Goal: Task Accomplishment & Management: Manage account settings

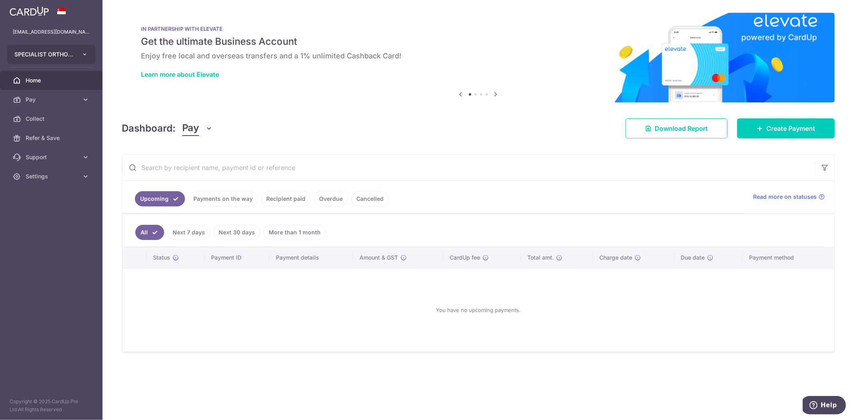
click at [84, 50] on button "SPECIALIST ORTHOPAEDIC CENTRE PTE. LTD." at bounding box center [51, 54] width 88 height 19
click at [67, 74] on link "SPECIALIST ORTHOPAEDIC CENTRE PTE. LTD." at bounding box center [53, 75] width 91 height 14
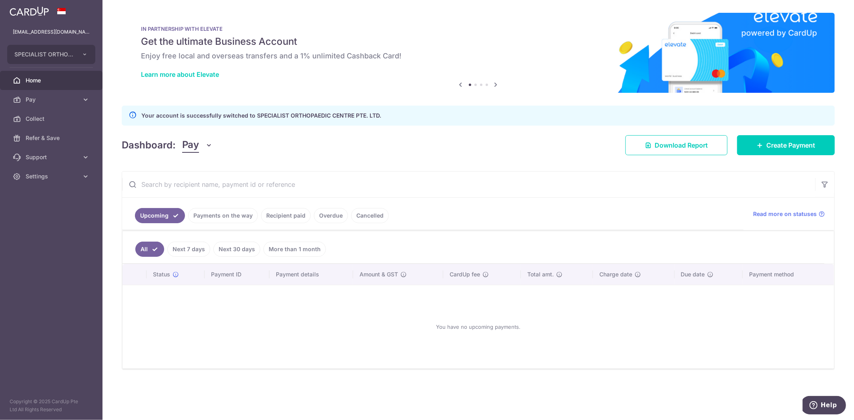
click at [418, 149] on div "Dashboard: Pay Pay Collect Download Report Create Payment" at bounding box center [478, 143] width 713 height 23
click at [77, 55] on button "SPECIALIST ORTHOPAEDIC CENTRE PTE. LTD." at bounding box center [51, 54] width 88 height 19
click at [68, 91] on link "SPECIALIST ORTHOPAEDIC JOINT TRAUMA CENTRE PTE. LTD." at bounding box center [53, 91] width 91 height 14
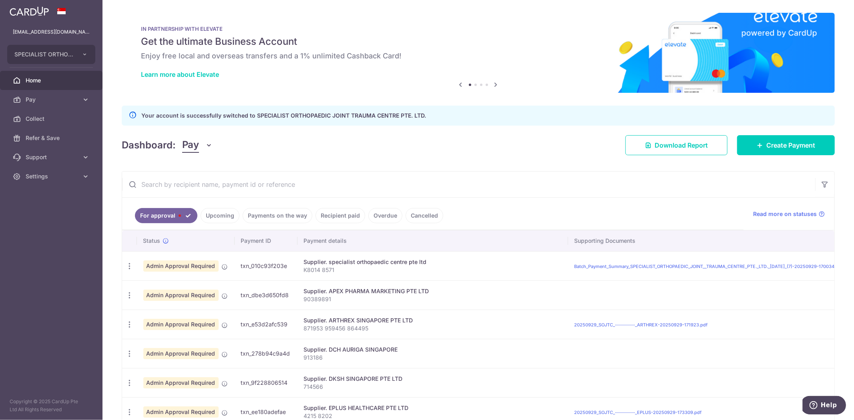
click at [417, 149] on div "Dashboard: Pay Pay Collect Download Report Create Payment" at bounding box center [478, 143] width 713 height 23
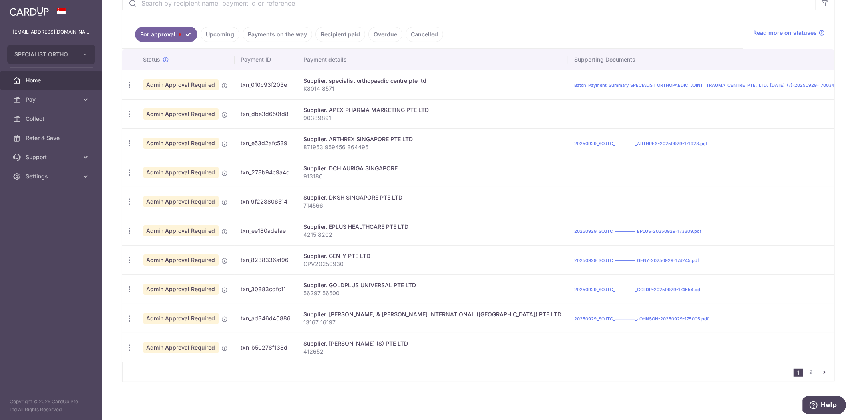
scroll to position [187, 0]
drag, startPoint x: 686, startPoint y: 406, endPoint x: 754, endPoint y: 385, distance: 71.0
click at [686, 406] on div "× Pause Schedule Pause all future payments in this series Pause just this one p…" at bounding box center [477, 210] width 751 height 420
click at [806, 371] on link "2" at bounding box center [811, 373] width 10 height 10
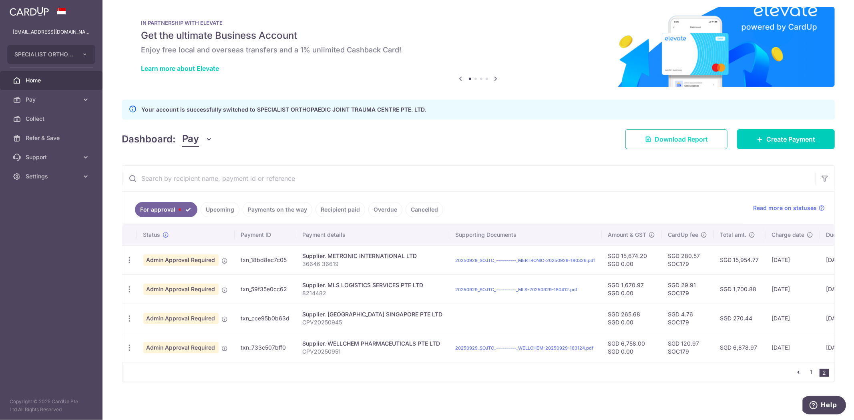
click at [680, 138] on span "Download Report" at bounding box center [681, 140] width 53 height 10
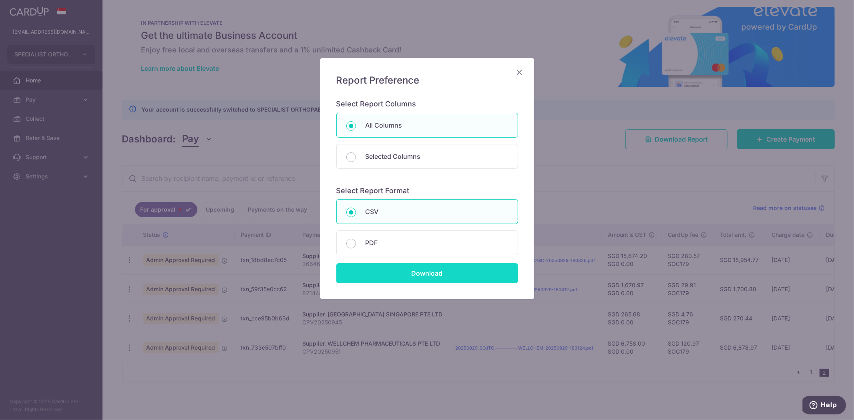
click at [426, 265] on input "Download" at bounding box center [427, 273] width 182 height 20
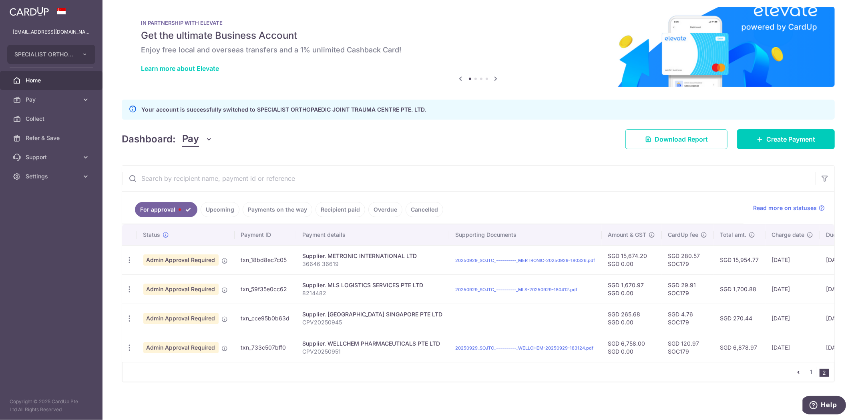
click at [492, 153] on div "× Pause Schedule Pause all future payments in this series Pause just this one p…" at bounding box center [477, 210] width 751 height 420
click at [82, 179] on icon at bounding box center [86, 177] width 8 height 8
click at [32, 212] on span "Logout" at bounding box center [52, 215] width 53 height 8
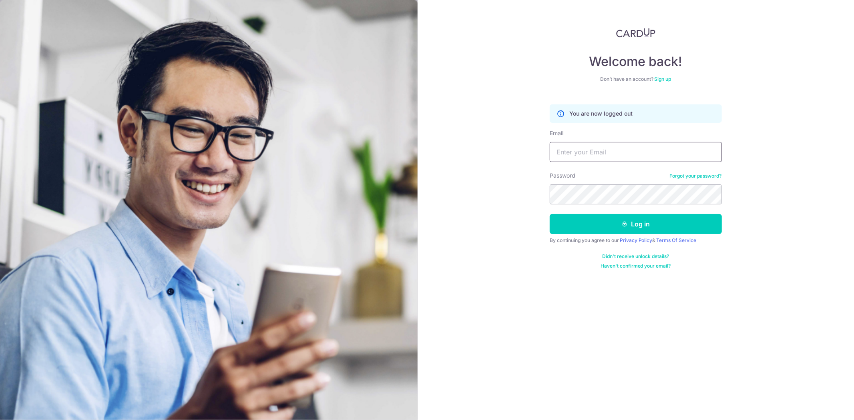
click at [605, 149] on input "Email" at bounding box center [636, 152] width 172 height 20
type input "cherngsiang173@hotmail.com"
click at [550, 214] on button "Log in" at bounding box center [636, 224] width 172 height 20
drag, startPoint x: 781, startPoint y: 71, endPoint x: 776, endPoint y: 51, distance: 20.7
click at [777, 51] on div "Welcome back! Don’t have an account? Sign up You are now logged out Email chern…" at bounding box center [636, 210] width 437 height 420
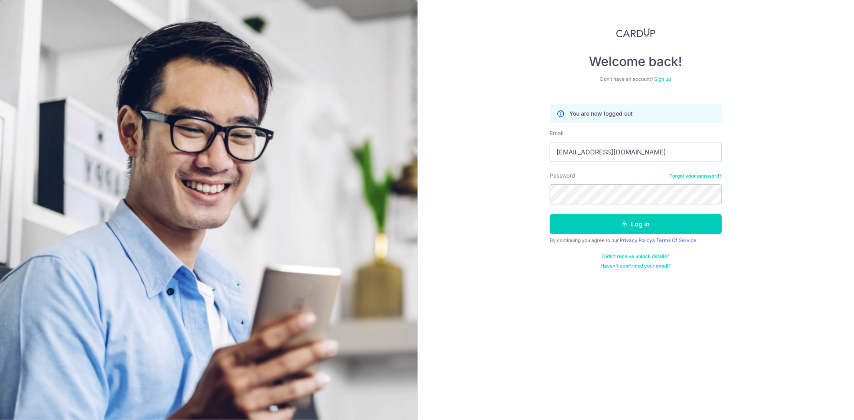
click at [765, 131] on div "Welcome back! Don’t have an account? Sign up You are now logged out Email chern…" at bounding box center [636, 210] width 437 height 420
click at [766, 131] on div "Welcome back! Don’t have an account? Sign up You are now logged out Email chern…" at bounding box center [636, 210] width 437 height 420
